Goal: Navigation & Orientation: Find specific page/section

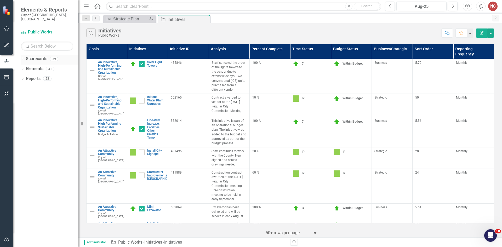
click at [24, 58] on icon "Dropdown" at bounding box center [23, 59] width 4 height 3
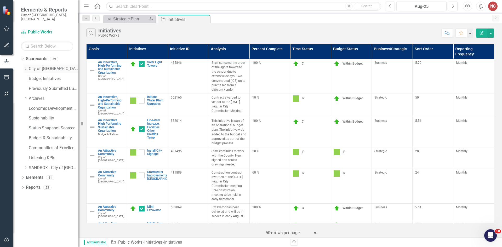
click at [24, 67] on icon "Dropdown" at bounding box center [26, 68] width 4 height 3
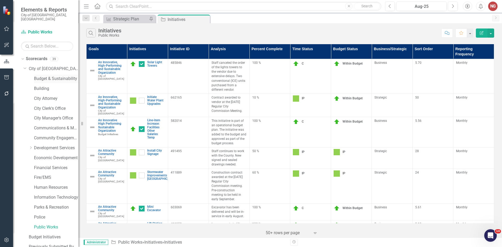
click at [41, 76] on link "Budget & Sustainability" at bounding box center [56, 79] width 44 height 6
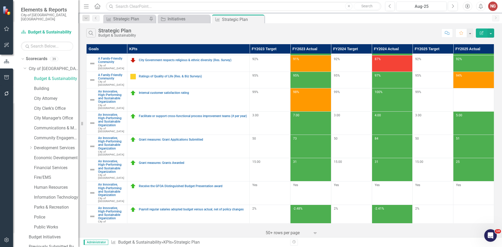
scroll to position [116, 0]
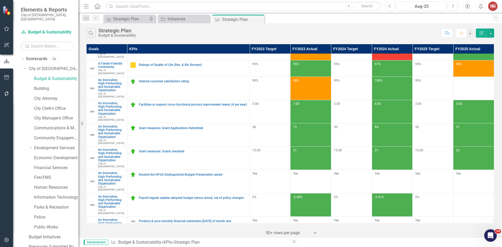
click at [175, 243] on link "Grant measures: Active Grants worked during FY" at bounding box center [193, 244] width 108 height 3
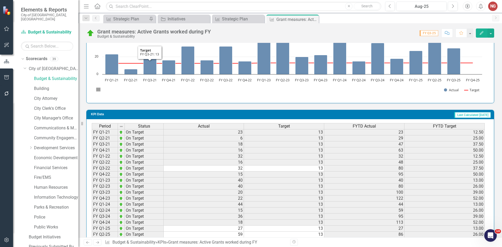
scroll to position [391, 0]
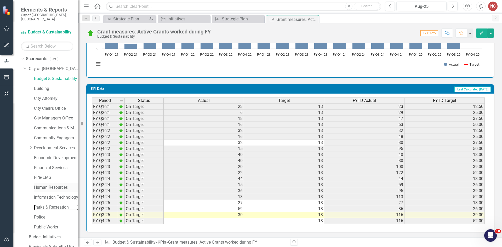
drag, startPoint x: 44, startPoint y: 203, endPoint x: 52, endPoint y: 184, distance: 21.2
click at [44, 204] on link "Parks & Recreation" at bounding box center [56, 207] width 44 height 6
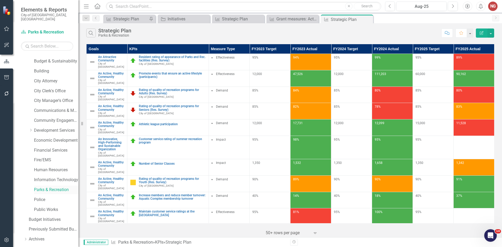
scroll to position [100, 0]
